Goal: Task Accomplishment & Management: Use online tool/utility

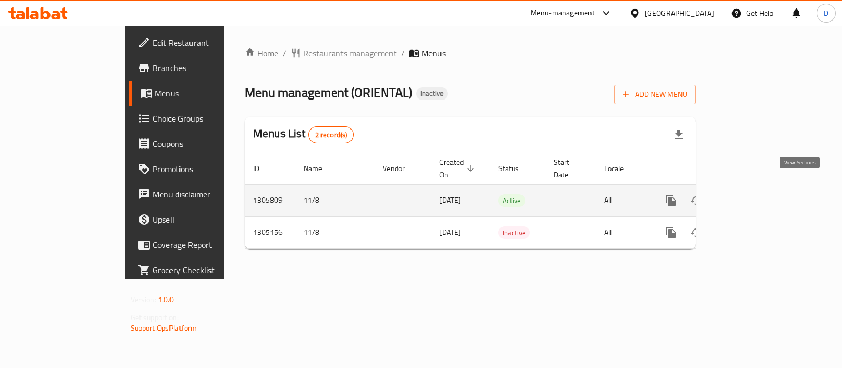
click at [753, 194] on icon "enhanced table" at bounding box center [746, 200] width 13 height 13
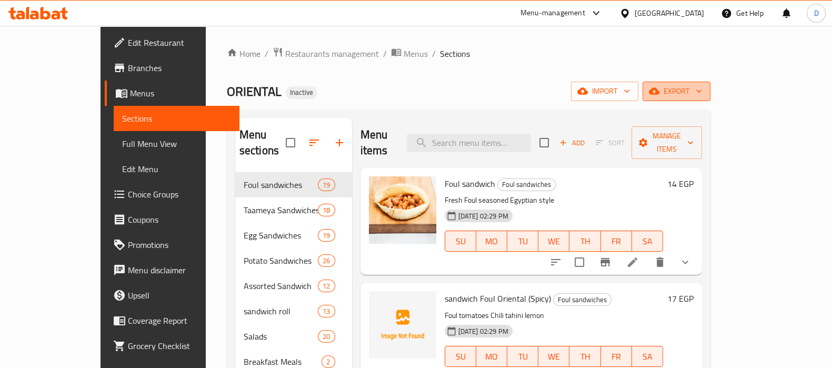
click at [702, 94] on span "export" at bounding box center [676, 91] width 51 height 13
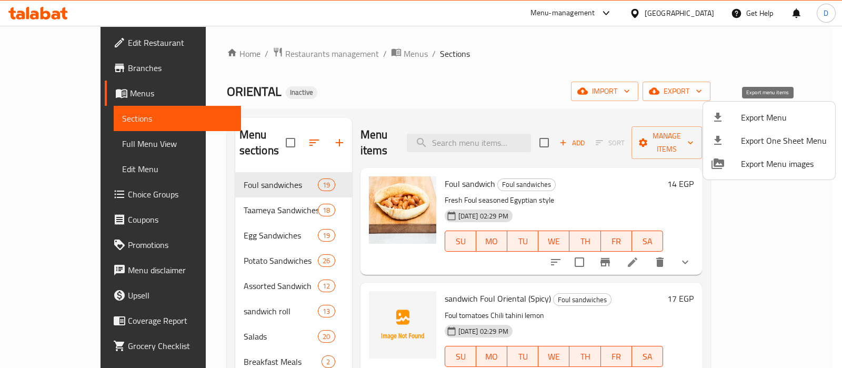
click at [773, 111] on span "Export Menu" at bounding box center [784, 117] width 86 height 13
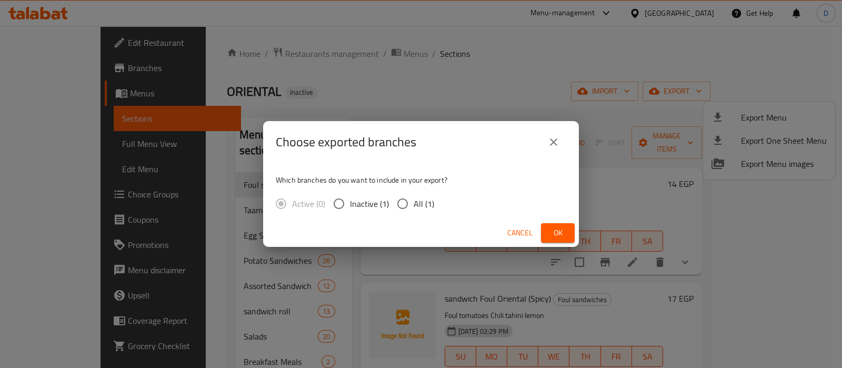
click at [423, 204] on span "All (1)" at bounding box center [423, 203] width 21 height 13
click at [413, 204] on input "All (1)" at bounding box center [402, 204] width 22 height 22
radio input "true"
click at [565, 235] on span "Ok" at bounding box center [557, 232] width 17 height 13
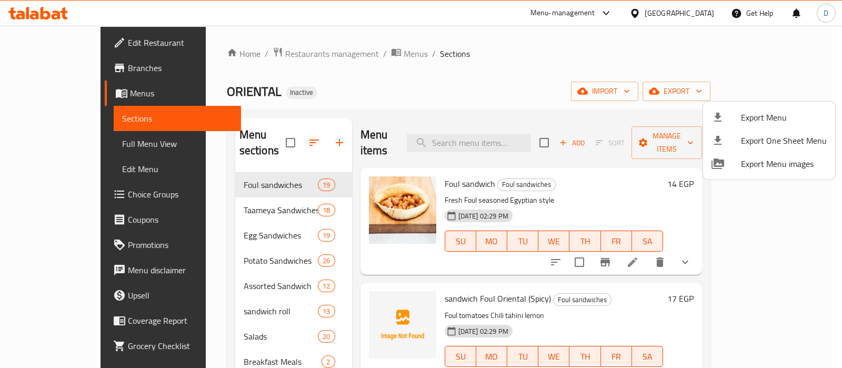
click at [342, 56] on div at bounding box center [421, 184] width 842 height 368
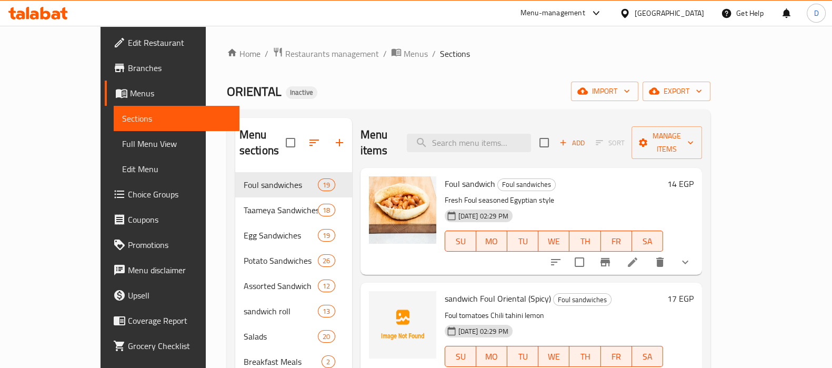
click at [403, 56] on span "Menus" at bounding box center [415, 53] width 24 height 13
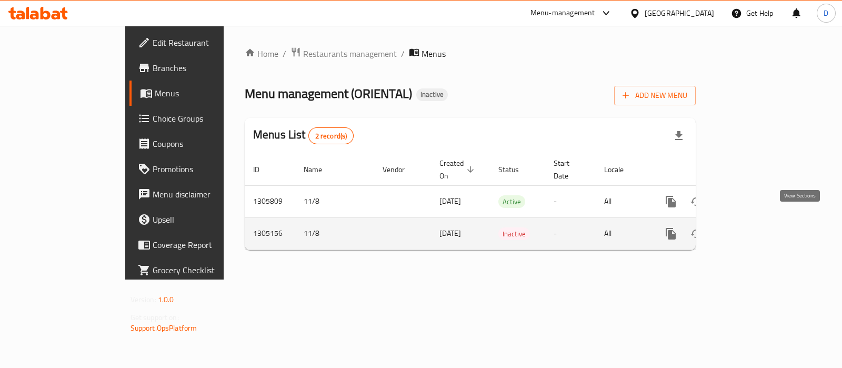
click at [751, 229] on icon "enhanced table" at bounding box center [746, 233] width 9 height 9
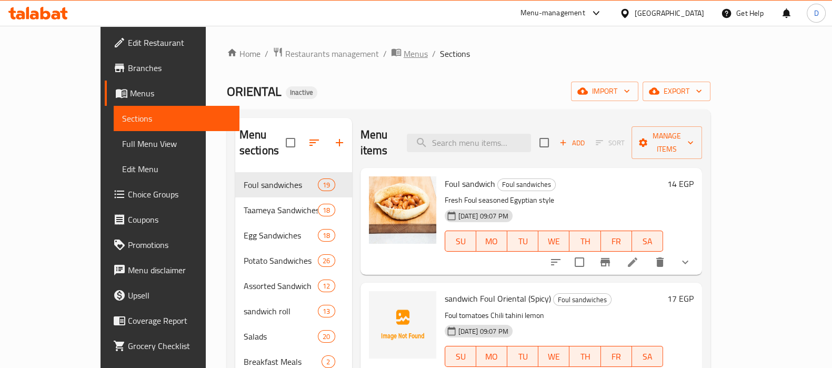
click at [403, 53] on span "Menus" at bounding box center [415, 53] width 24 height 13
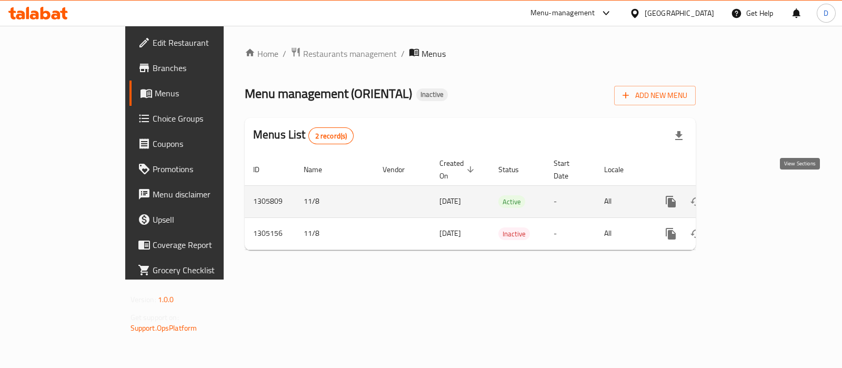
click at [751, 197] on icon "enhanced table" at bounding box center [746, 201] width 9 height 9
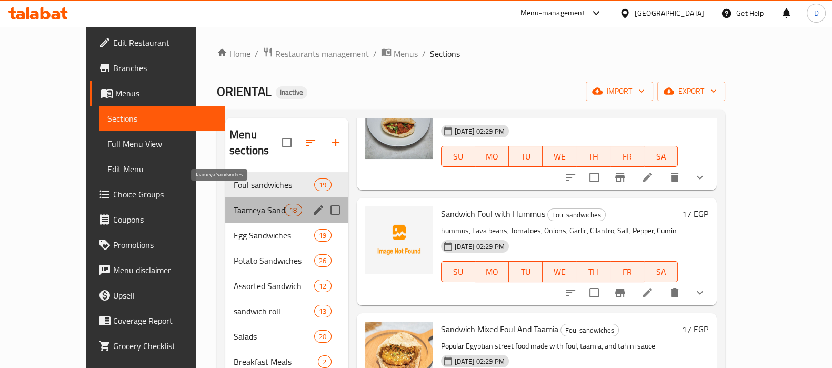
click at [234, 204] on span "Taameya Sandwiches" at bounding box center [259, 210] width 51 height 13
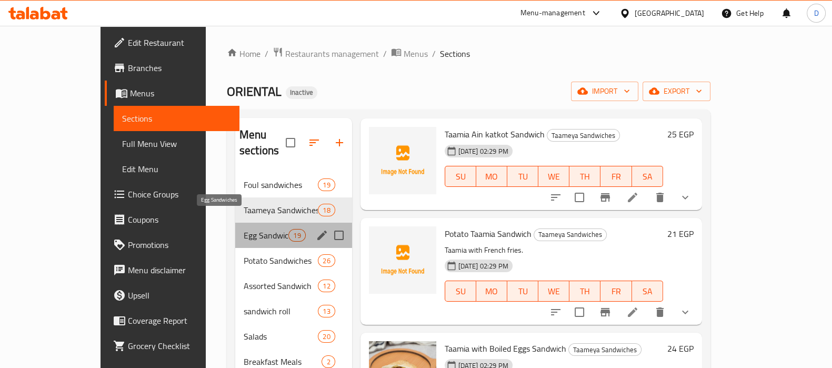
click at [244, 229] on span "Egg Sandwiches" at bounding box center [266, 235] width 45 height 13
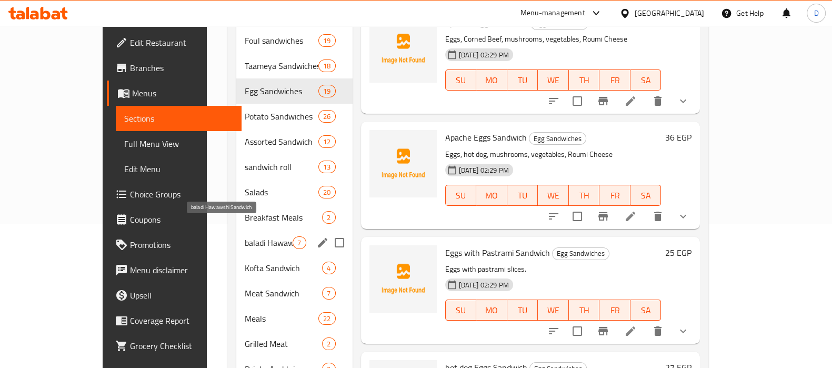
scroll to position [161, 0]
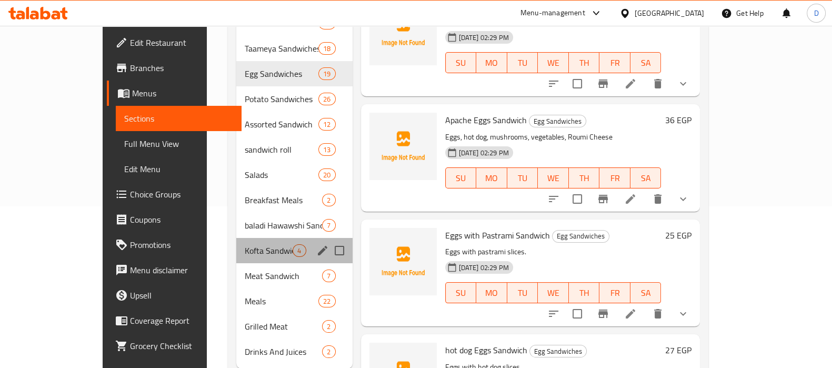
click at [236, 238] on div "Kofta Sandwich 4" at bounding box center [294, 250] width 116 height 25
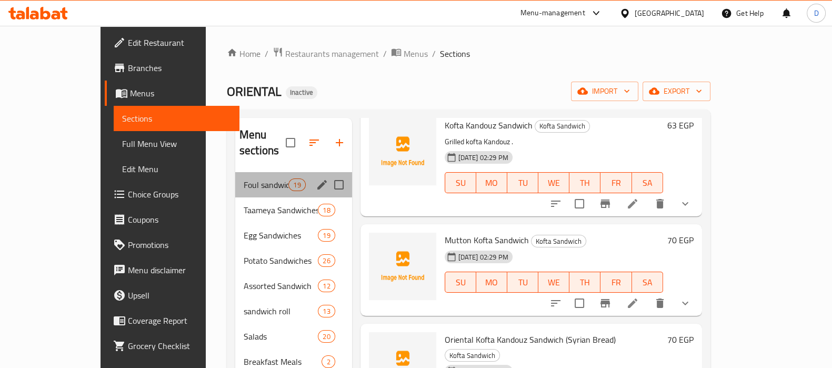
click at [237, 177] on div "Foul sandwiches 19" at bounding box center [293, 184] width 117 height 25
